Goal: Transaction & Acquisition: Book appointment/travel/reservation

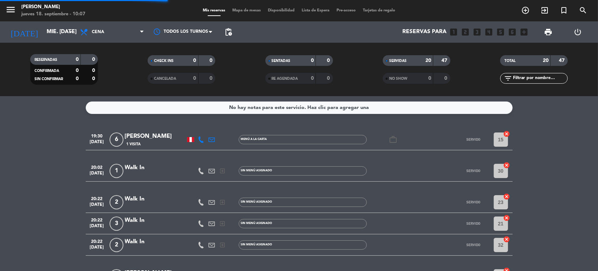
scroll to position [311, 0]
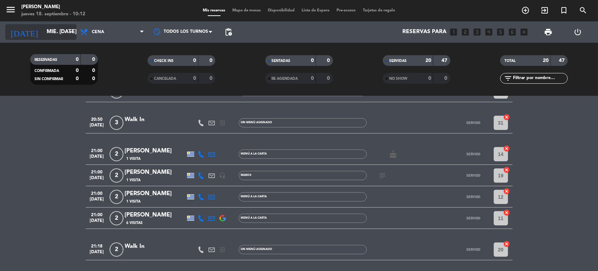
click at [69, 31] on icon "arrow_drop_down" at bounding box center [70, 32] width 9 height 9
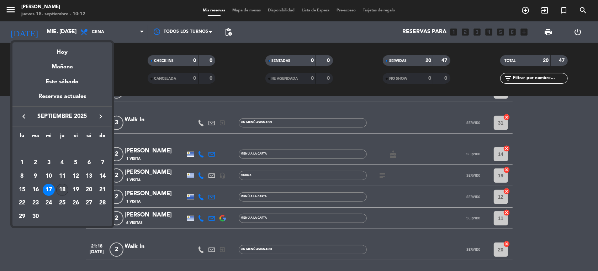
click at [61, 186] on div "18" at bounding box center [62, 190] width 12 height 12
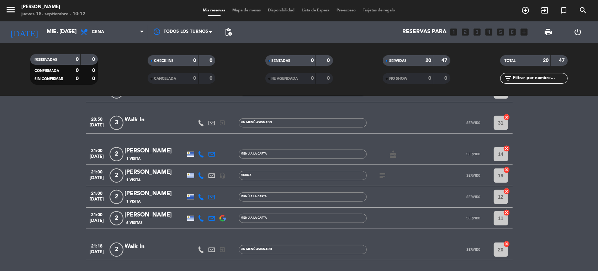
type input "[DEMOGRAPHIC_DATA] [DATE]"
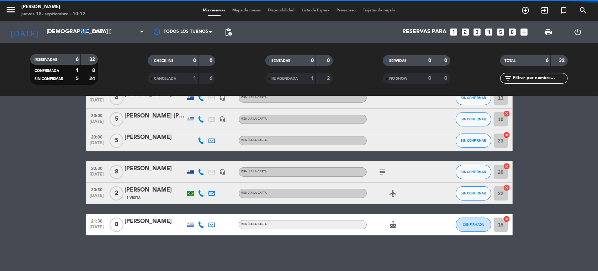
scroll to position [41, 0]
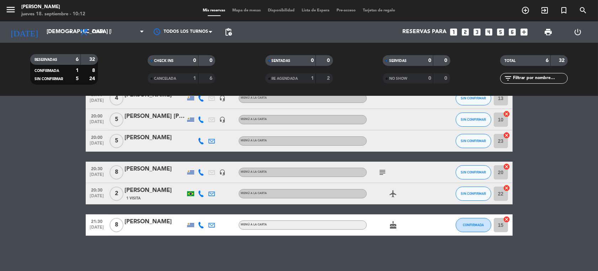
click at [466, 31] on icon "looks_two" at bounding box center [465, 31] width 9 height 9
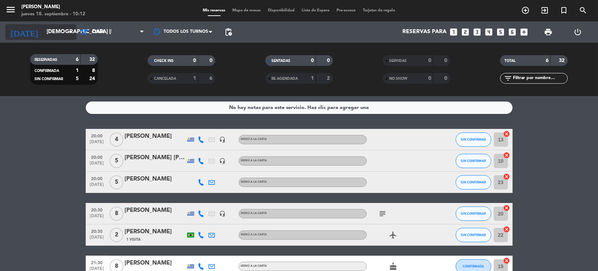
click at [70, 31] on icon "arrow_drop_down" at bounding box center [70, 32] width 9 height 9
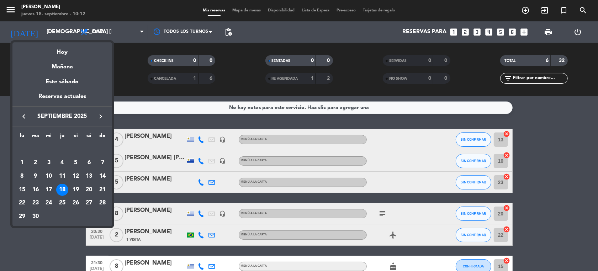
drag, startPoint x: 75, startPoint y: 187, endPoint x: 77, endPoint y: 183, distance: 3.7
click at [75, 186] on div "19" at bounding box center [76, 190] width 12 height 12
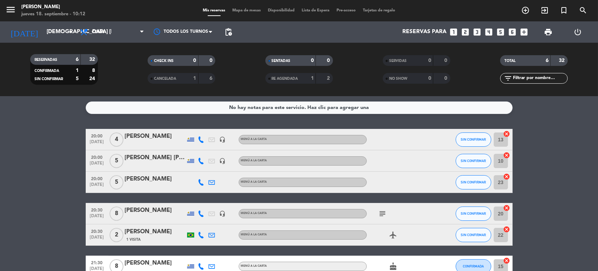
type input "vie. [DATE]"
click at [140, 33] on icon at bounding box center [141, 32] width 3 height 6
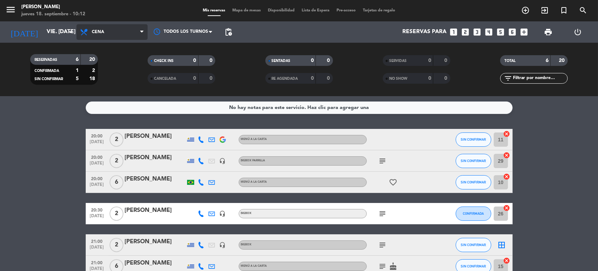
click at [142, 32] on icon at bounding box center [141, 32] width 3 height 6
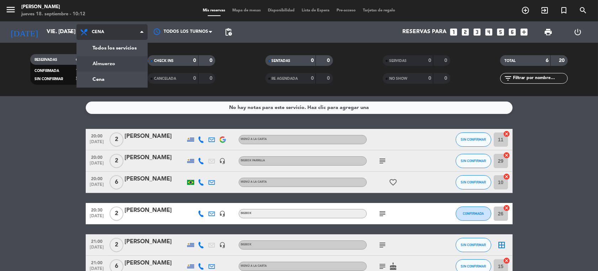
click at [116, 65] on div "menu [PERSON_NAME] jueves 18. septiembre - 10:12 Mis reservas Mapa de mesas Dis…" at bounding box center [299, 48] width 598 height 96
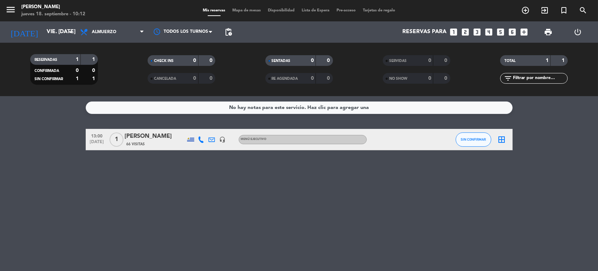
click at [464, 32] on icon "looks_two" at bounding box center [465, 31] width 9 height 9
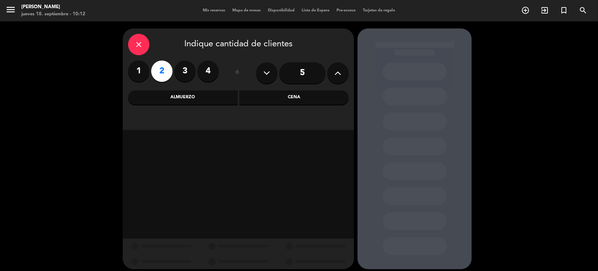
click at [196, 98] on div "Almuerzo" at bounding box center [183, 97] width 110 height 14
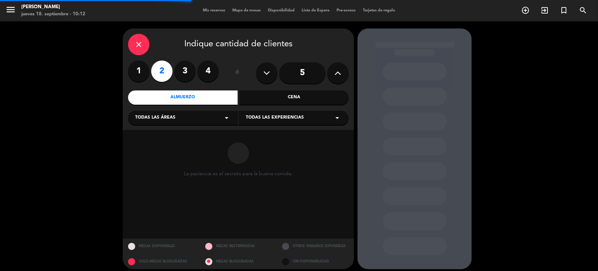
click at [227, 117] on icon "arrow_drop_down" at bounding box center [226, 118] width 9 height 9
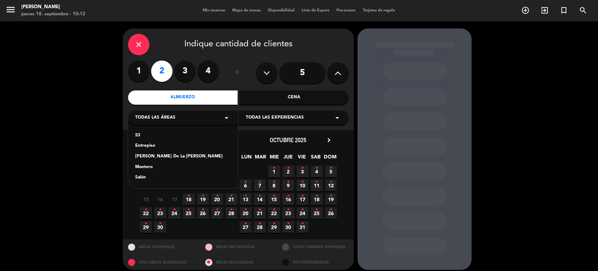
click at [140, 177] on div "Salón" at bounding box center [183, 177] width 96 height 7
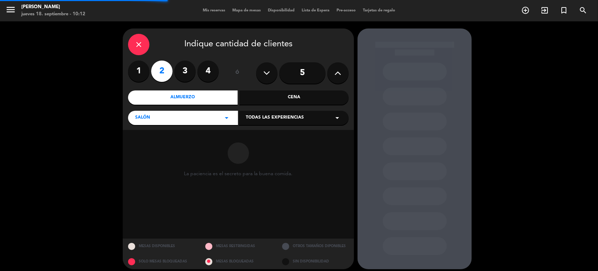
click at [341, 118] on icon "arrow_drop_down" at bounding box center [337, 118] width 9 height 9
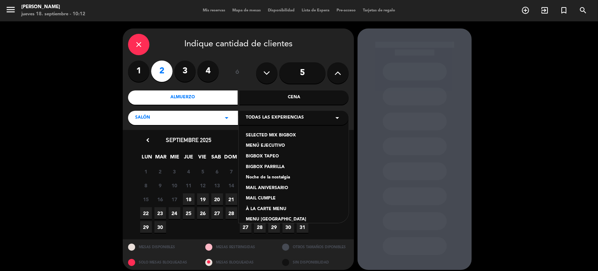
click at [273, 208] on div "À LA CARTE MENU" at bounding box center [294, 209] width 96 height 7
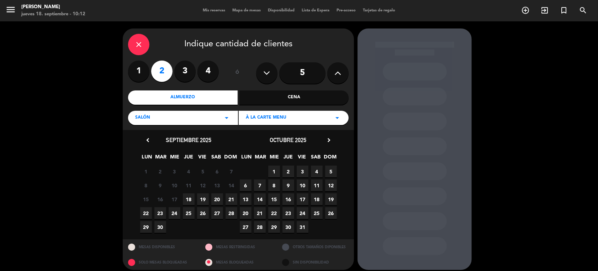
click at [203, 199] on span "19" at bounding box center [203, 199] width 12 height 12
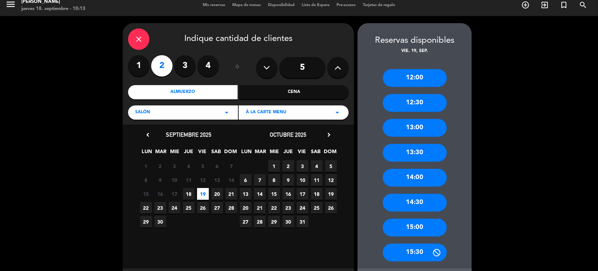
click at [423, 104] on div "12:30" at bounding box center [415, 103] width 64 height 18
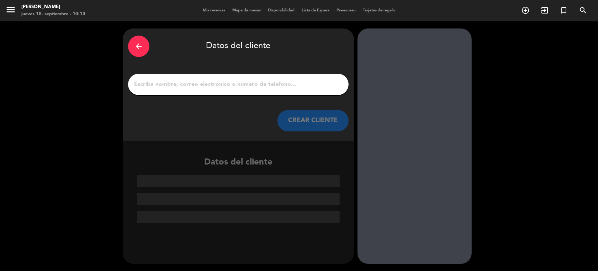
click at [196, 81] on input "1" at bounding box center [238, 84] width 210 height 10
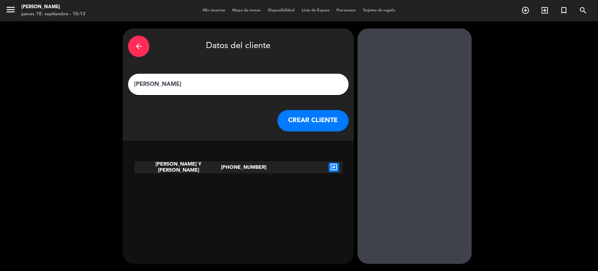
type input "[PERSON_NAME]"
click at [332, 168] on icon "exit_to_app" at bounding box center [334, 167] width 10 height 9
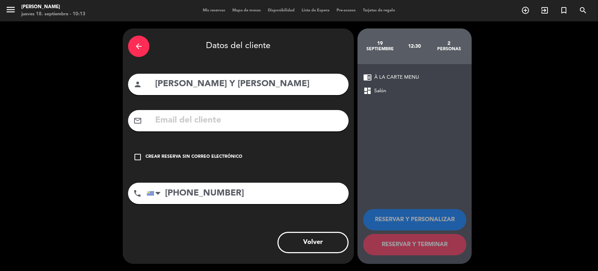
click at [184, 125] on input "text" at bounding box center [248, 120] width 189 height 15
type input "L"
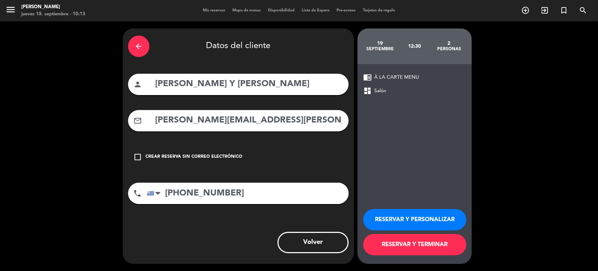
type input "[PERSON_NAME][EMAIL_ADDRESS][PERSON_NAME][DOMAIN_NAME]"
click at [195, 84] on input "[PERSON_NAME] Y [PERSON_NAME]" at bounding box center [248, 84] width 189 height 15
type input "[PERSON_NAME]"
click at [394, 218] on button "RESERVAR Y PERSONALIZAR" at bounding box center [414, 219] width 103 height 21
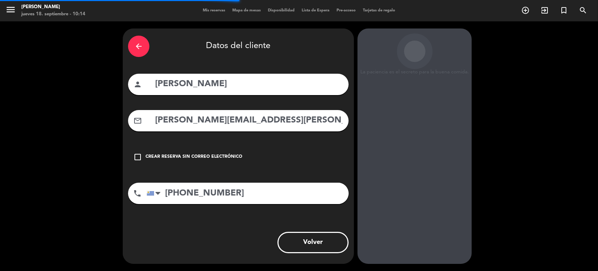
scroll to position [14, 0]
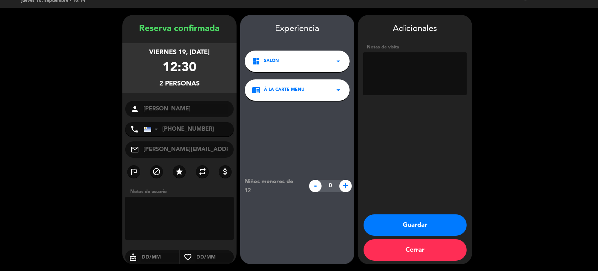
click at [442, 68] on textarea at bounding box center [415, 73] width 104 height 43
type textarea "quiere ventana"
click at [440, 224] on button "Guardar" at bounding box center [415, 224] width 103 height 21
